Goal: Task Accomplishment & Management: Complete application form

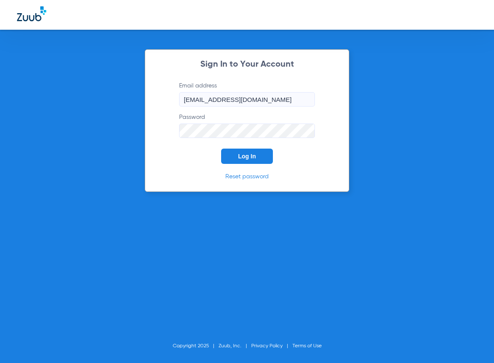
drag, startPoint x: 245, startPoint y: 164, endPoint x: 247, endPoint y: 160, distance: 5.3
click at [245, 163] on div "Sign In to Your Account Email address [EMAIL_ADDRESS][DOMAIN_NAME] Password Log…" at bounding box center [247, 120] width 205 height 143
click at [250, 164] on button "Log In" at bounding box center [247, 156] width 52 height 15
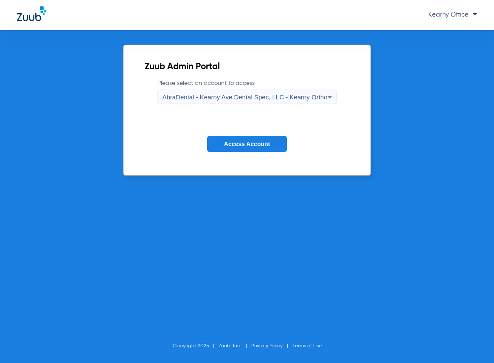
click at [230, 135] on form "Please select an account to access AbraDental - [GEOGRAPHIC_DATA] Dental Spec, …" at bounding box center [247, 122] width 204 height 86
click at [236, 141] on span "Access Account" at bounding box center [247, 144] width 46 height 7
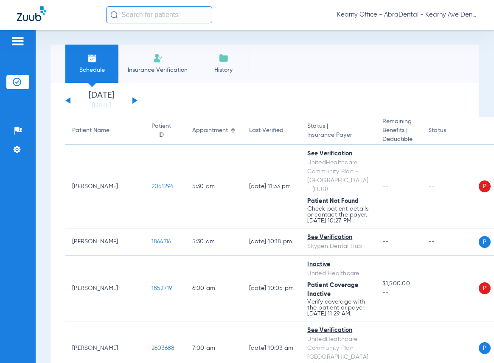
click at [14, 39] on img at bounding box center [18, 41] width 14 height 10
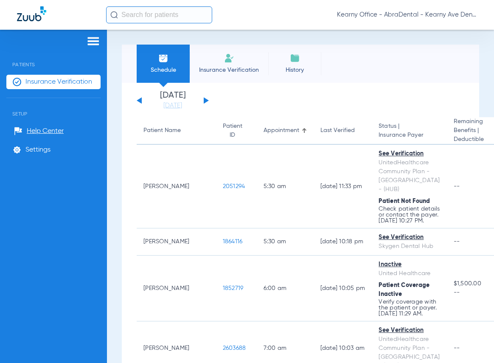
click at [229, 64] on li "Insurance Verification" at bounding box center [229, 64] width 79 height 38
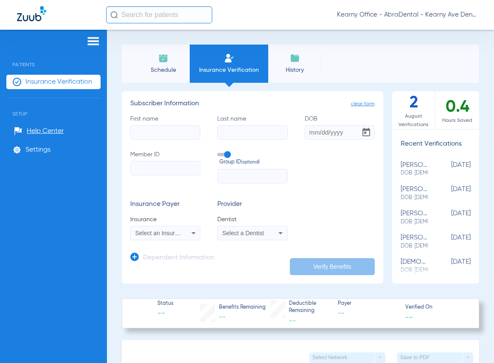
click at [185, 132] on input "First name" at bounding box center [165, 132] width 70 height 14
click at [177, 171] on input "Member ID" at bounding box center [165, 168] width 70 height 14
paste input "126104707"
type input "126104707"
click at [178, 126] on label "First name Required" at bounding box center [165, 127] width 70 height 25
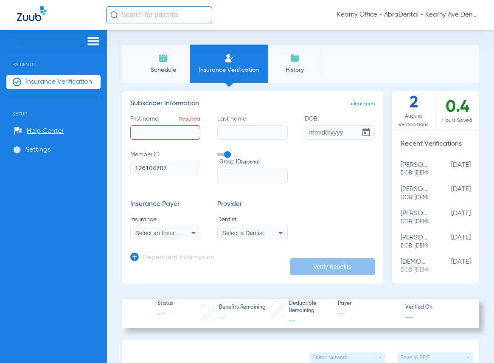
click at [178, 134] on input "First name Required" at bounding box center [165, 132] width 70 height 14
type input "TAIEM"
click at [242, 141] on div "First name [PERSON_NAME] Last name DOB Member ID 126104707 Group ID (optional)" at bounding box center [252, 149] width 245 height 69
click at [234, 135] on input "Last name" at bounding box center [252, 132] width 70 height 14
type input "[GEOGRAPHIC_DATA]"
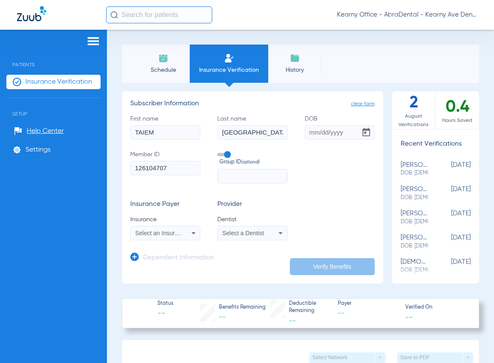
click at [323, 129] on input "DOB" at bounding box center [340, 132] width 70 height 14
type input "[DATE]"
click at [183, 236] on div "Select an Insurance" at bounding box center [165, 233] width 69 height 10
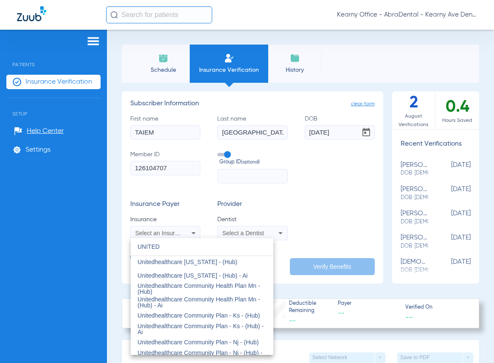
scroll to position [255, 0]
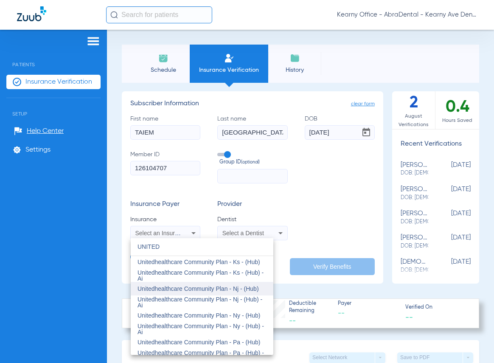
type input "UNITED"
click at [230, 291] on span "Unitedhealthcare Community Plan - Nj - (Hub)" at bounding box center [198, 288] width 121 height 7
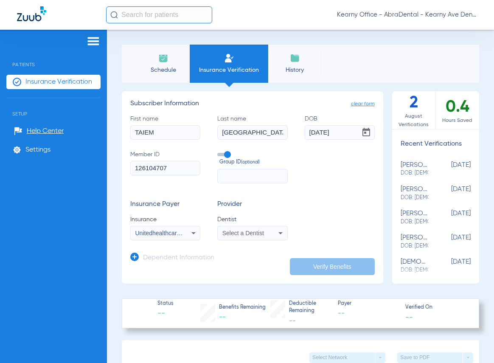
click at [270, 235] on div "Select a Dentist" at bounding box center [252, 233] width 69 height 10
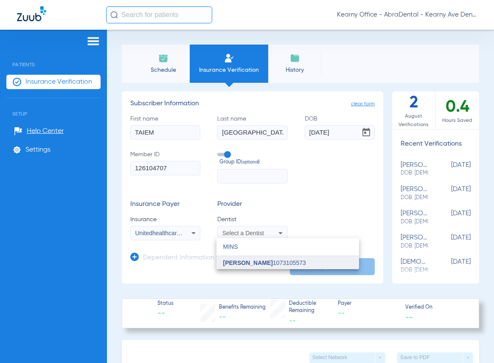
type input "MINS"
click at [271, 265] on span "[PERSON_NAME] 1073105573" at bounding box center [264, 263] width 83 height 6
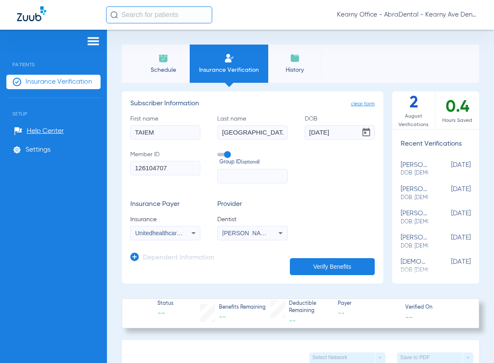
click at [334, 270] on button "Verify Benefits" at bounding box center [332, 266] width 85 height 17
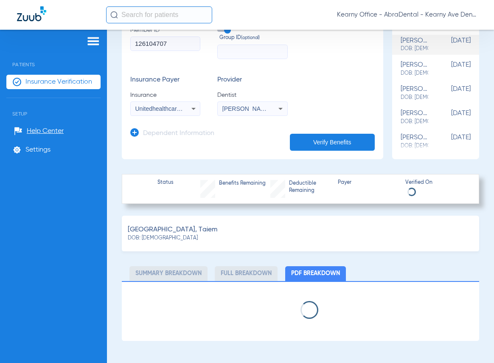
scroll to position [340, 0]
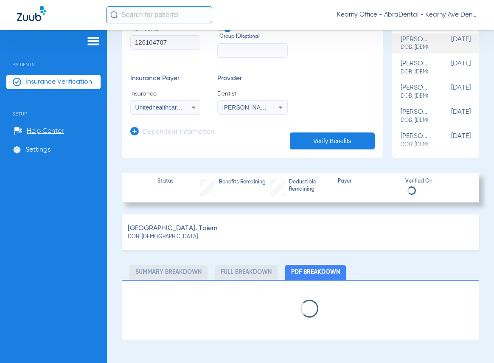
select select "page-width"
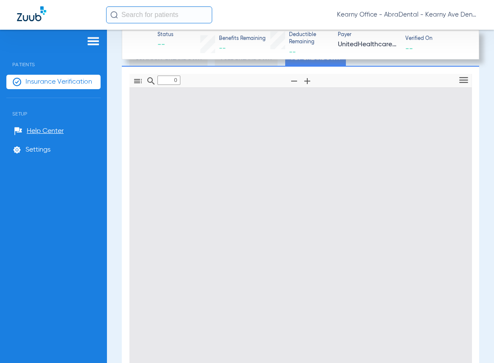
type input "1"
